Goal: Information Seeking & Learning: Learn about a topic

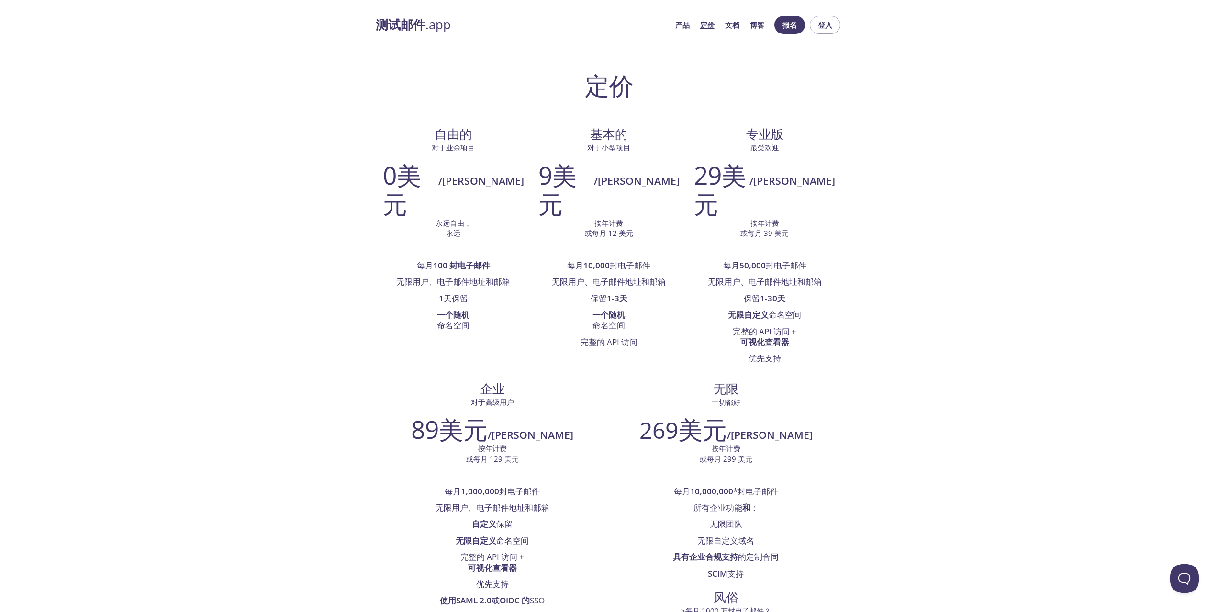
click at [675, 26] on font "产品" at bounding box center [682, 25] width 14 height 10
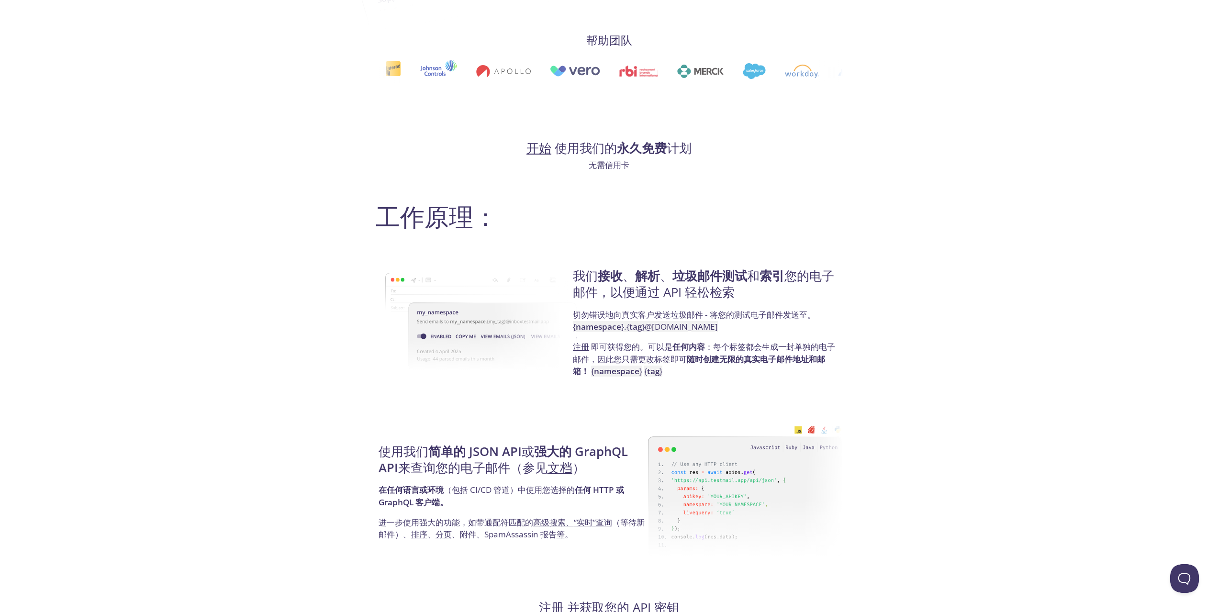
scroll to position [399, 0]
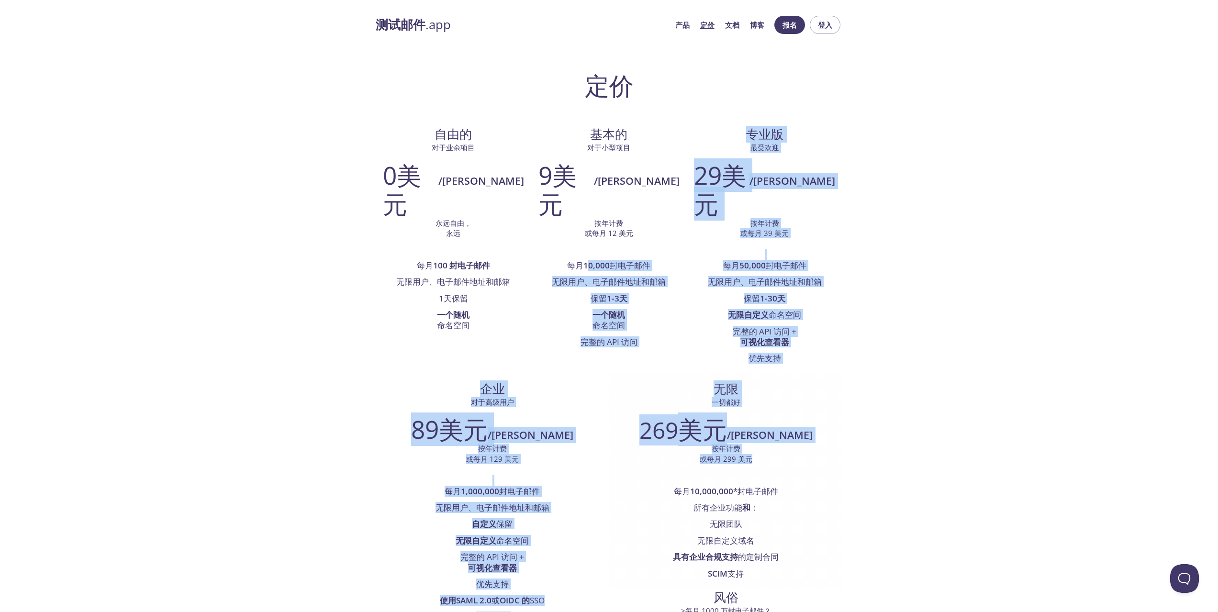
drag, startPoint x: 499, startPoint y: 235, endPoint x: 798, endPoint y: 243, distance: 299.1
click at [798, 243] on div "自由的 对于业余项目 0美元 /米 永远自由， 永远 每月 100 封电子邮件 无限用户、电子邮件地址和邮箱 1 天保留 一个随机 命名空间 基本的 对于小型…" at bounding box center [609, 392] width 467 height 546
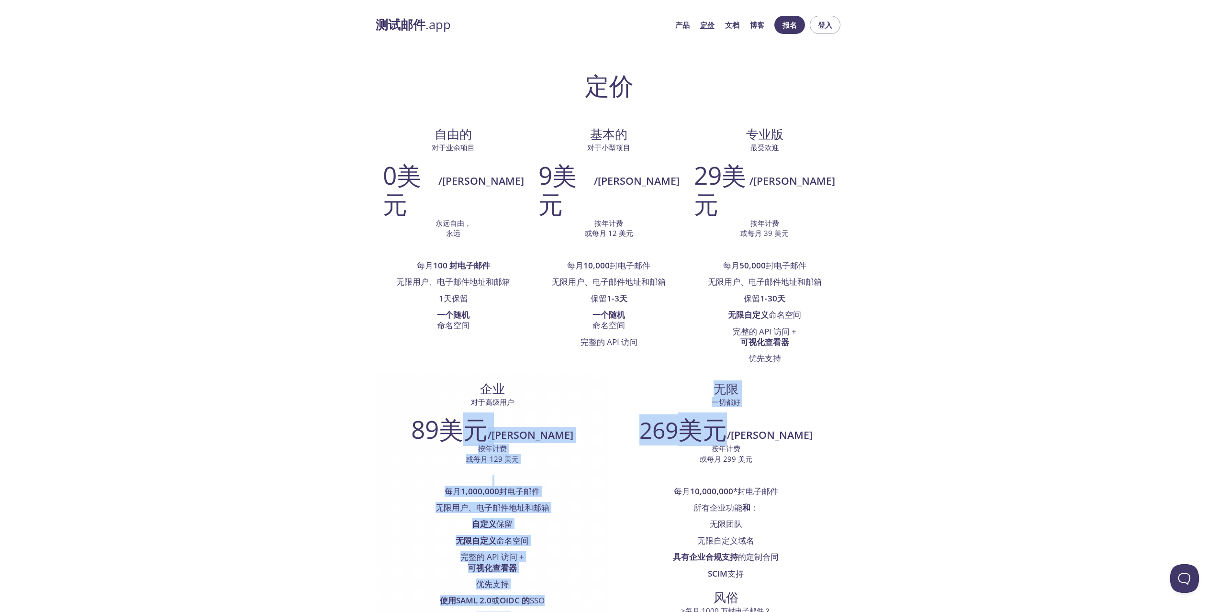
drag, startPoint x: 745, startPoint y: 195, endPoint x: 714, endPoint y: 179, distance: 34.9
click at [714, 179] on div "自由的 对于业余项目 0美元 /米 永远自由， 永远 每月 100 封电子邮件 无限用户、电子邮件地址和邮箱 1 天保留 一个随机 命名空间 基本的 对于小型…" at bounding box center [609, 392] width 467 height 546
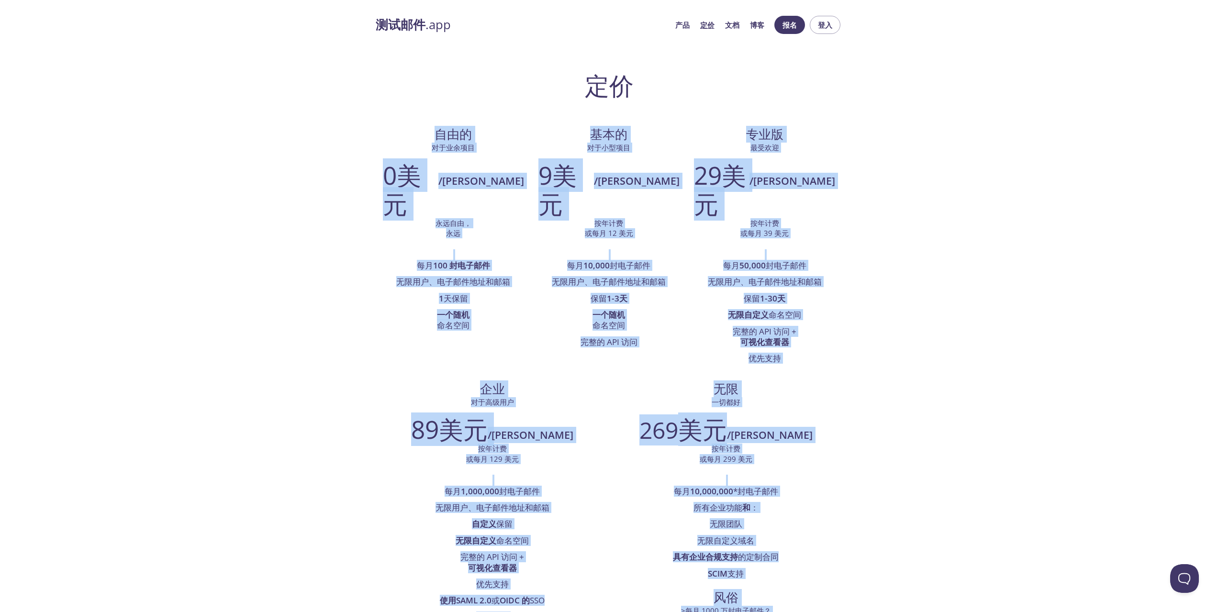
drag, startPoint x: 894, startPoint y: 446, endPoint x: 358, endPoint y: 138, distance: 618.5
drag, startPoint x: 530, startPoint y: 59, endPoint x: 1171, endPoint y: 508, distance: 782.6
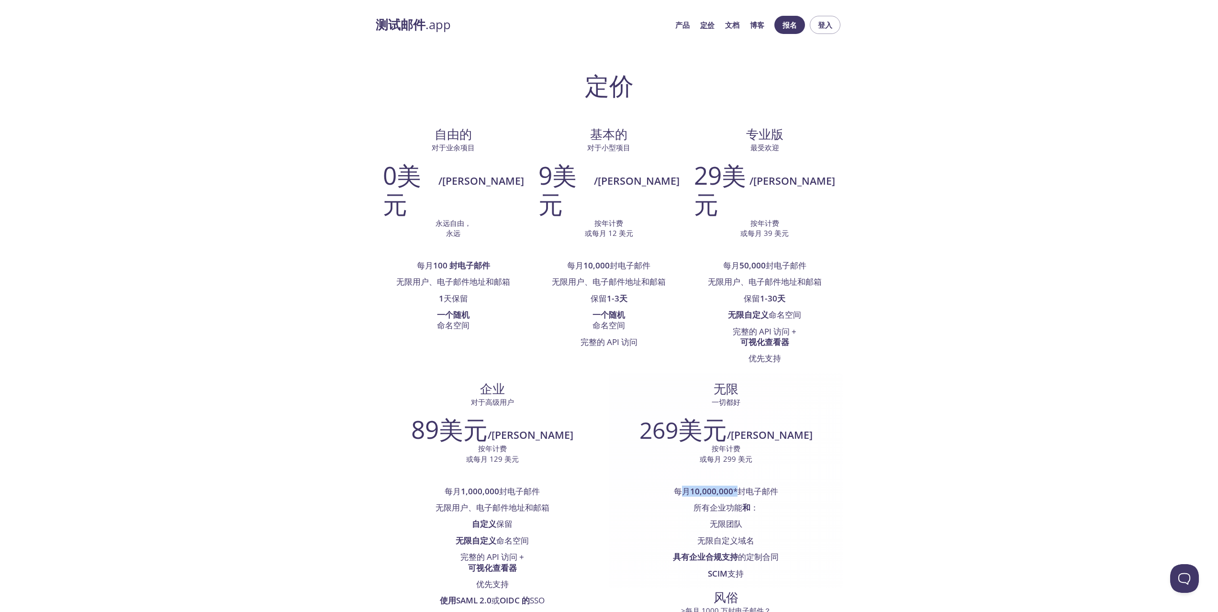
drag, startPoint x: 821, startPoint y: 266, endPoint x: 764, endPoint y: 260, distance: 57.7
click at [764, 486] on font "每月 10,000,000 *封电子邮件" at bounding box center [726, 491] width 104 height 11
